Goal: Information Seeking & Learning: Learn about a topic

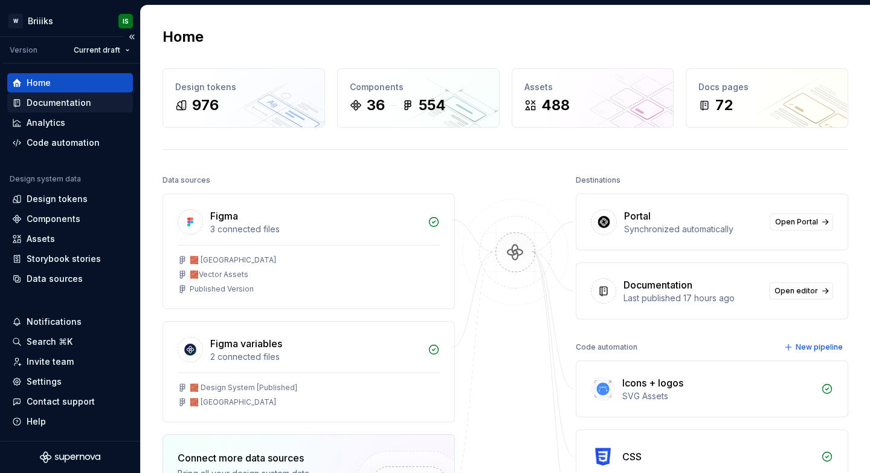
click at [68, 107] on div "Documentation" at bounding box center [59, 103] width 65 height 12
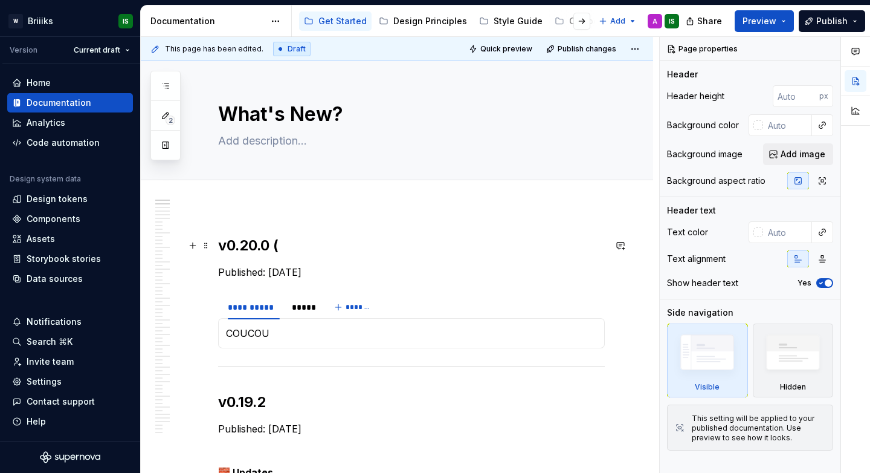
click at [311, 246] on h2 "v0.20.0 (" at bounding box center [411, 245] width 387 height 19
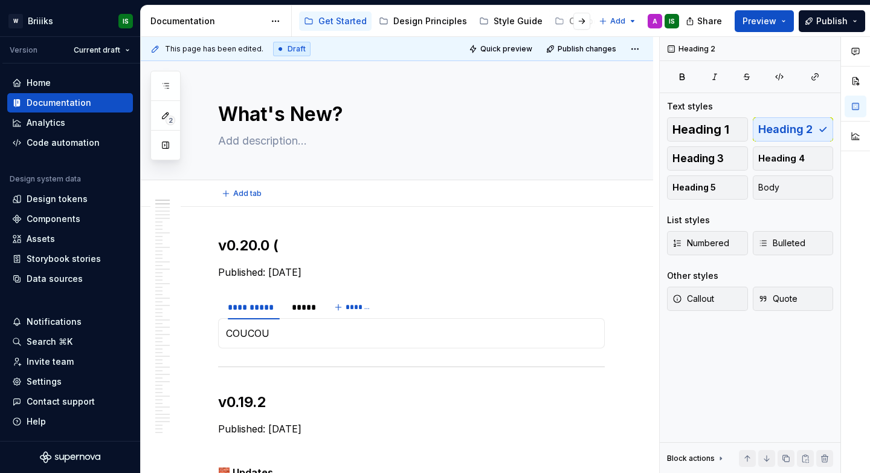
type textarea "*"
click at [377, 243] on h2 "v0.20.0 (Donkey Kong)" at bounding box center [411, 245] width 387 height 19
type textarea "*"
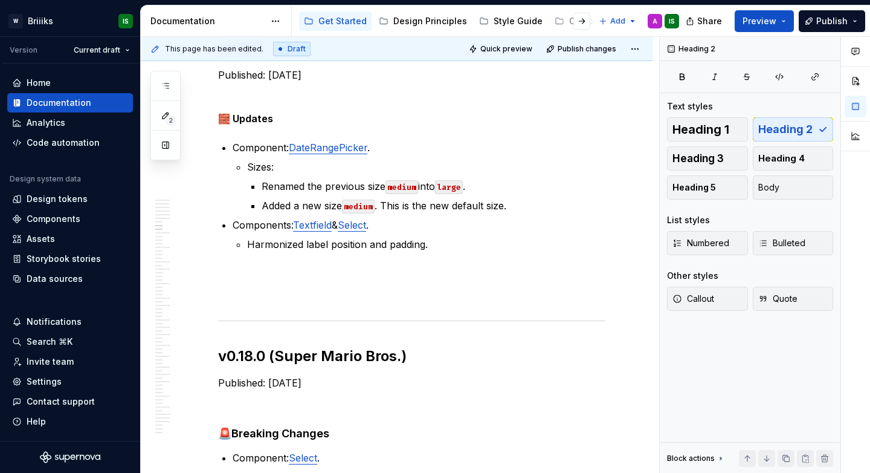
scroll to position [1374, 0]
